Goal: Obtain resource: Download file/media

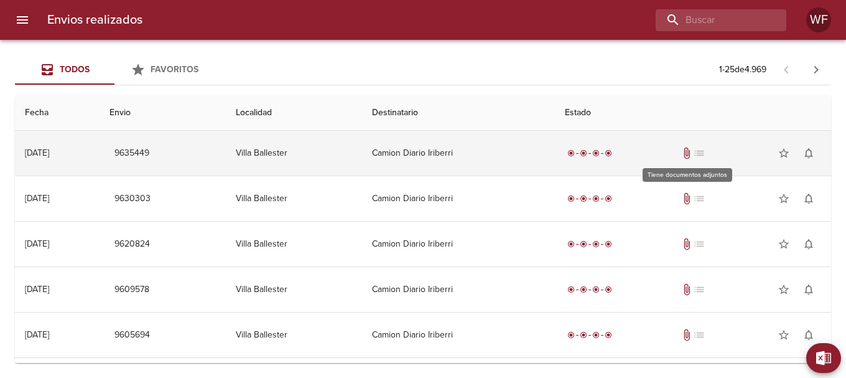
click at [685, 149] on span "attach_file" at bounding box center [687, 153] width 12 height 12
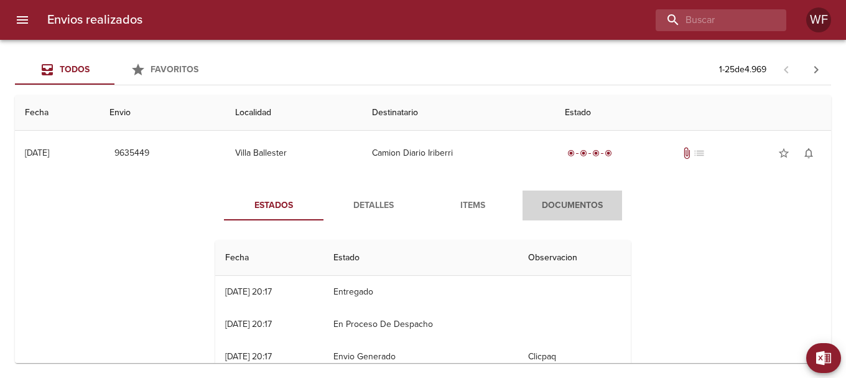
click at [558, 200] on span "Documentos" at bounding box center [572, 206] width 85 height 16
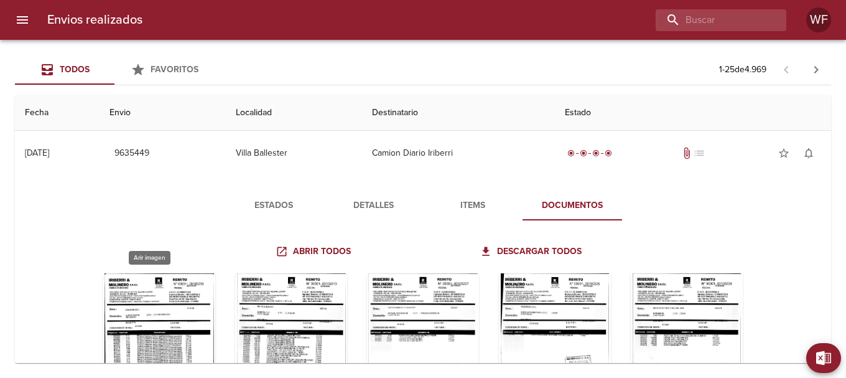
click at [131, 297] on div "Tabla de envíos del cliente" at bounding box center [159, 351] width 112 height 156
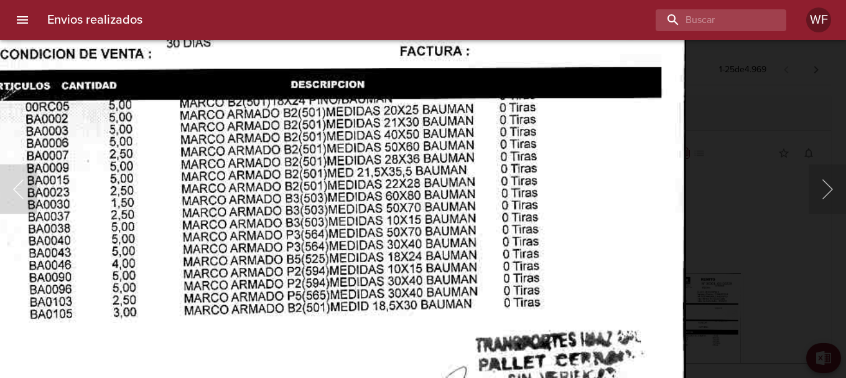
click at [466, 238] on img "Lightbox" at bounding box center [326, 207] width 721 height 1022
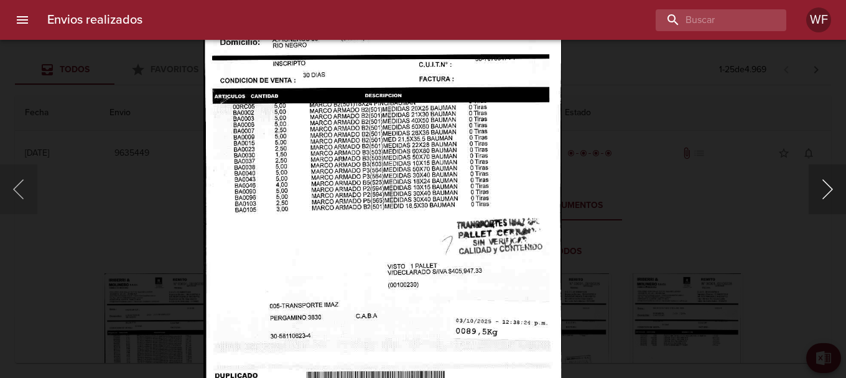
click at [834, 189] on button "Siguiente" at bounding box center [827, 189] width 37 height 50
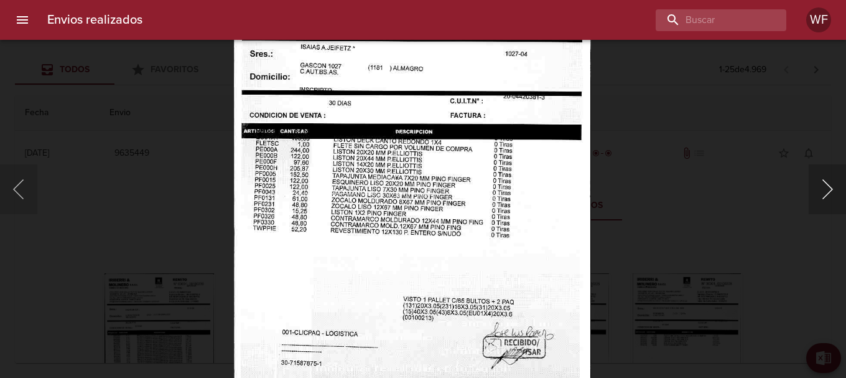
click at [823, 180] on button "Siguiente" at bounding box center [827, 189] width 37 height 50
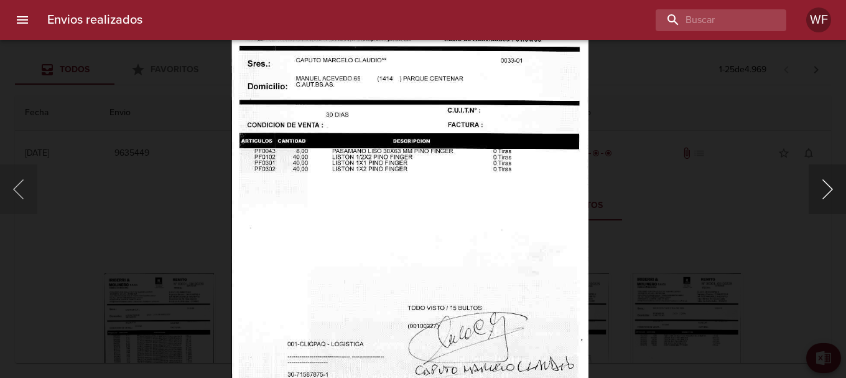
click at [818, 180] on button "Siguiente" at bounding box center [827, 189] width 37 height 50
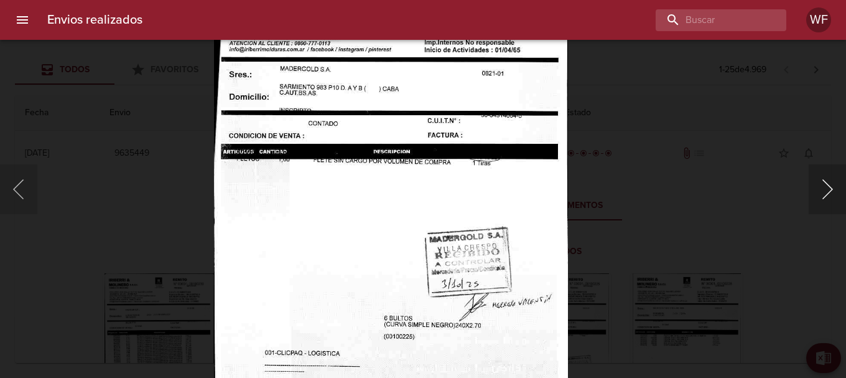
click at [833, 192] on button "Siguiente" at bounding box center [827, 189] width 37 height 50
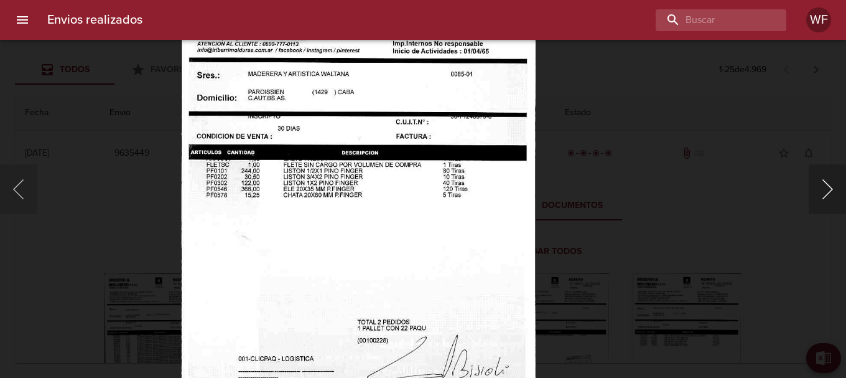
click at [837, 196] on button "Siguiente" at bounding box center [827, 189] width 37 height 50
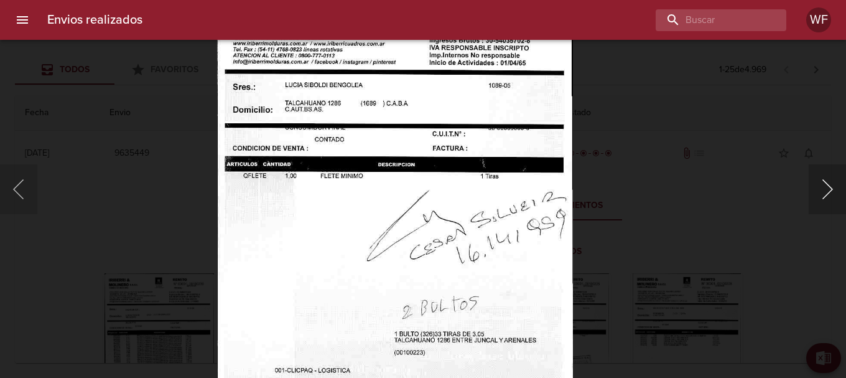
click at [823, 179] on button "Siguiente" at bounding box center [827, 189] width 37 height 50
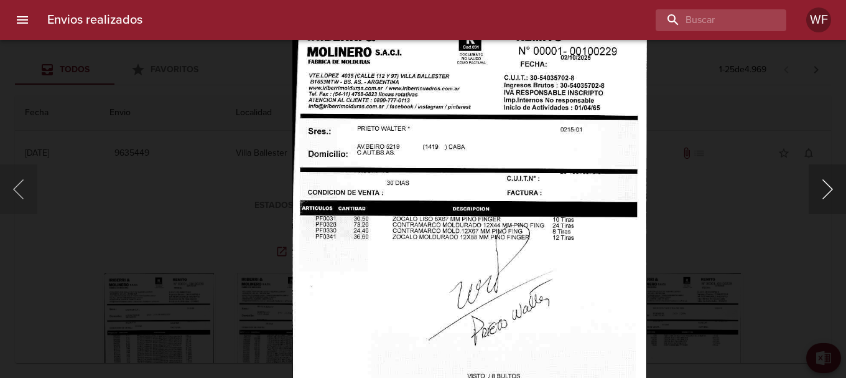
click at [830, 194] on button "Siguiente" at bounding box center [827, 189] width 37 height 50
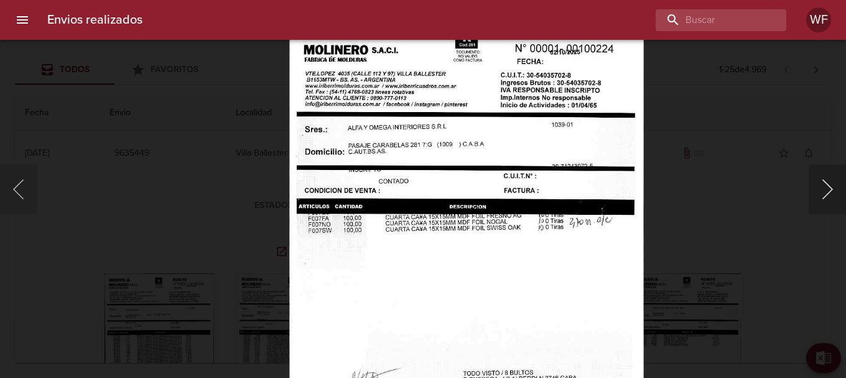
click at [831, 190] on button "Siguiente" at bounding box center [827, 189] width 37 height 50
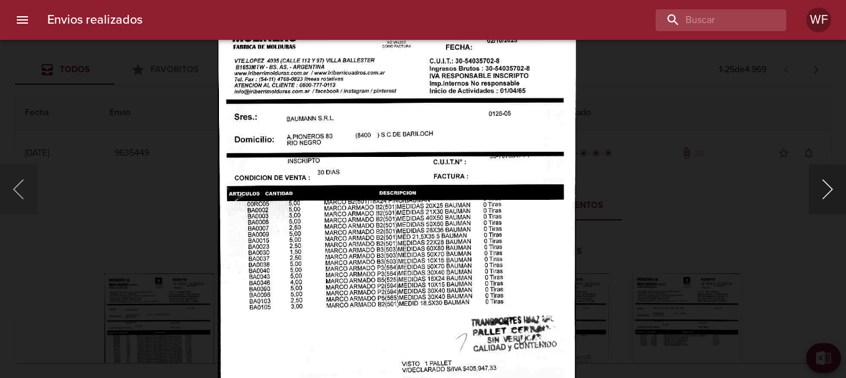
click at [815, 179] on button "Siguiente" at bounding box center [827, 189] width 37 height 50
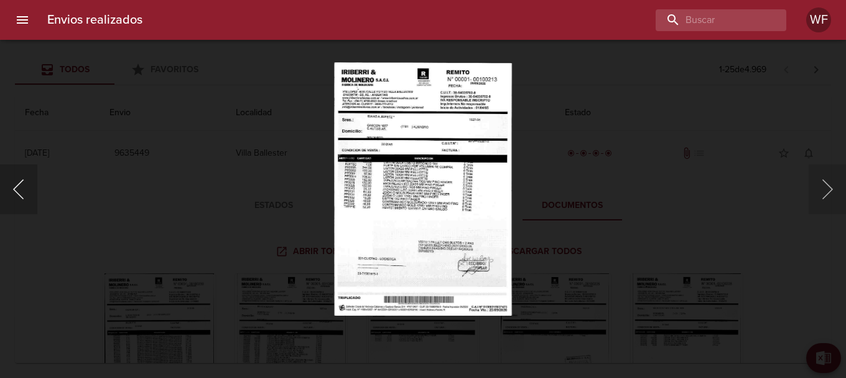
click at [19, 185] on button "Anterior" at bounding box center [18, 189] width 37 height 50
